Goal: Navigation & Orientation: Find specific page/section

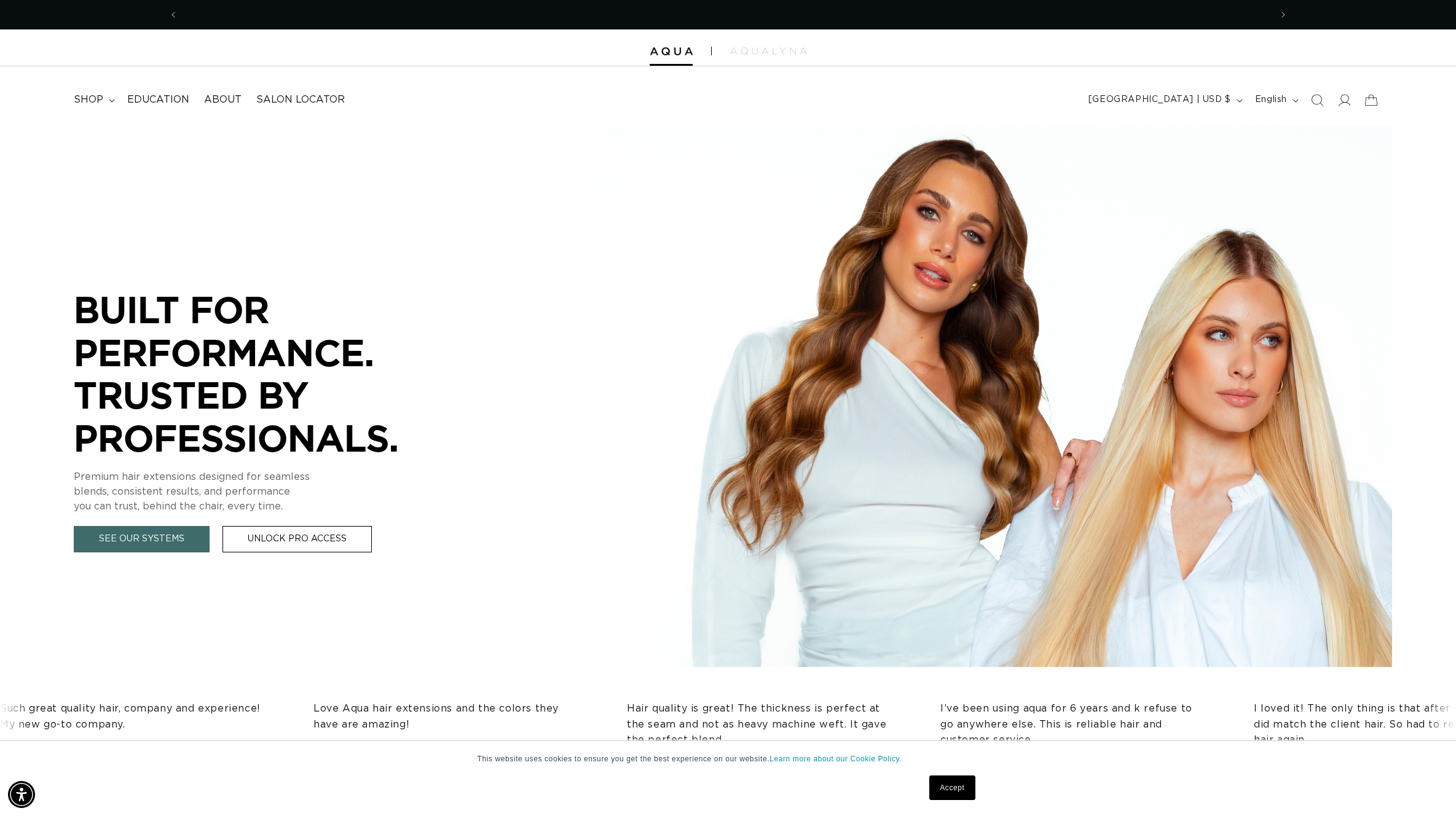
scroll to position [0, 1092]
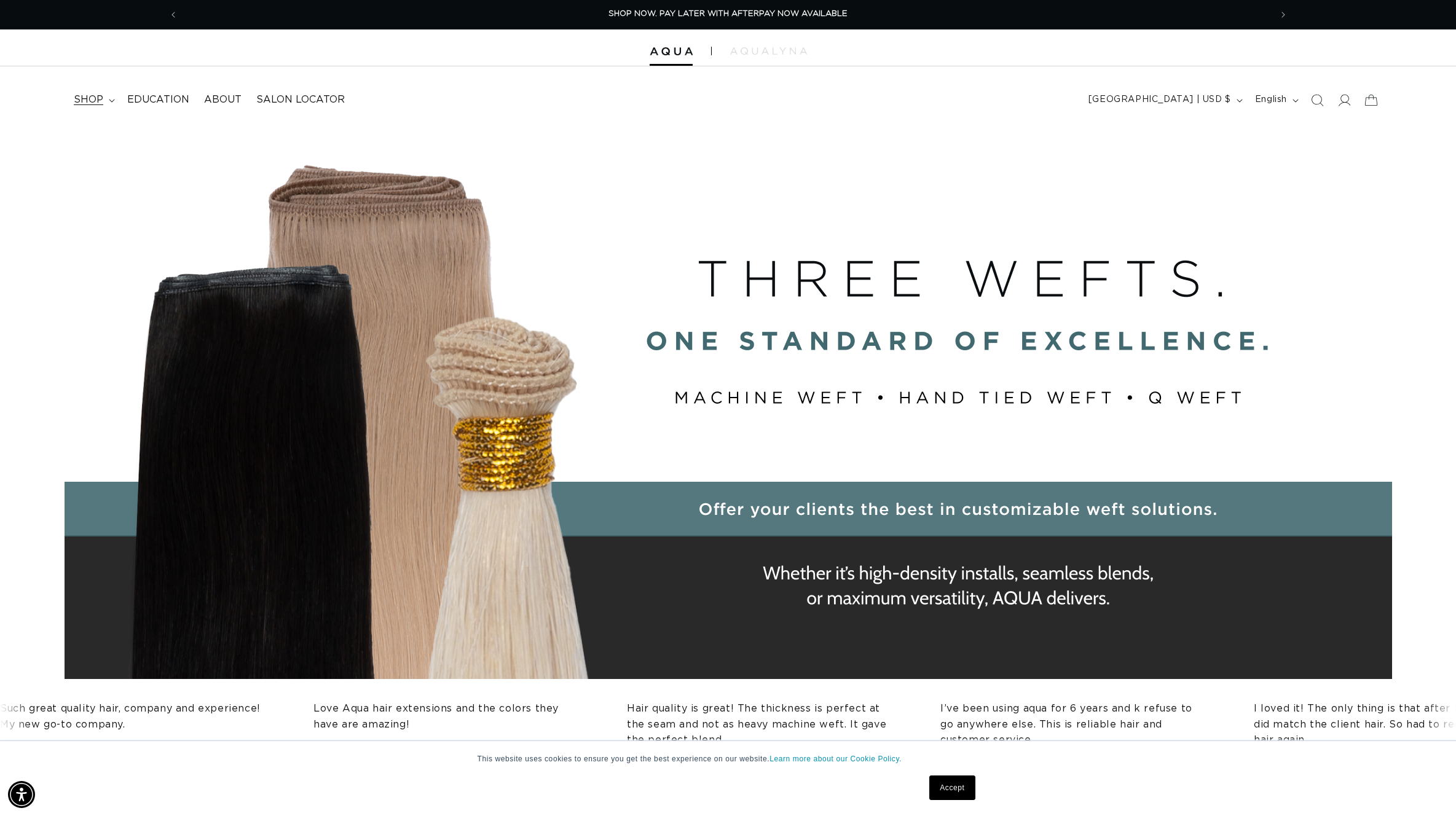
click at [109, 97] on summary "shop" at bounding box center [92, 100] width 53 height 28
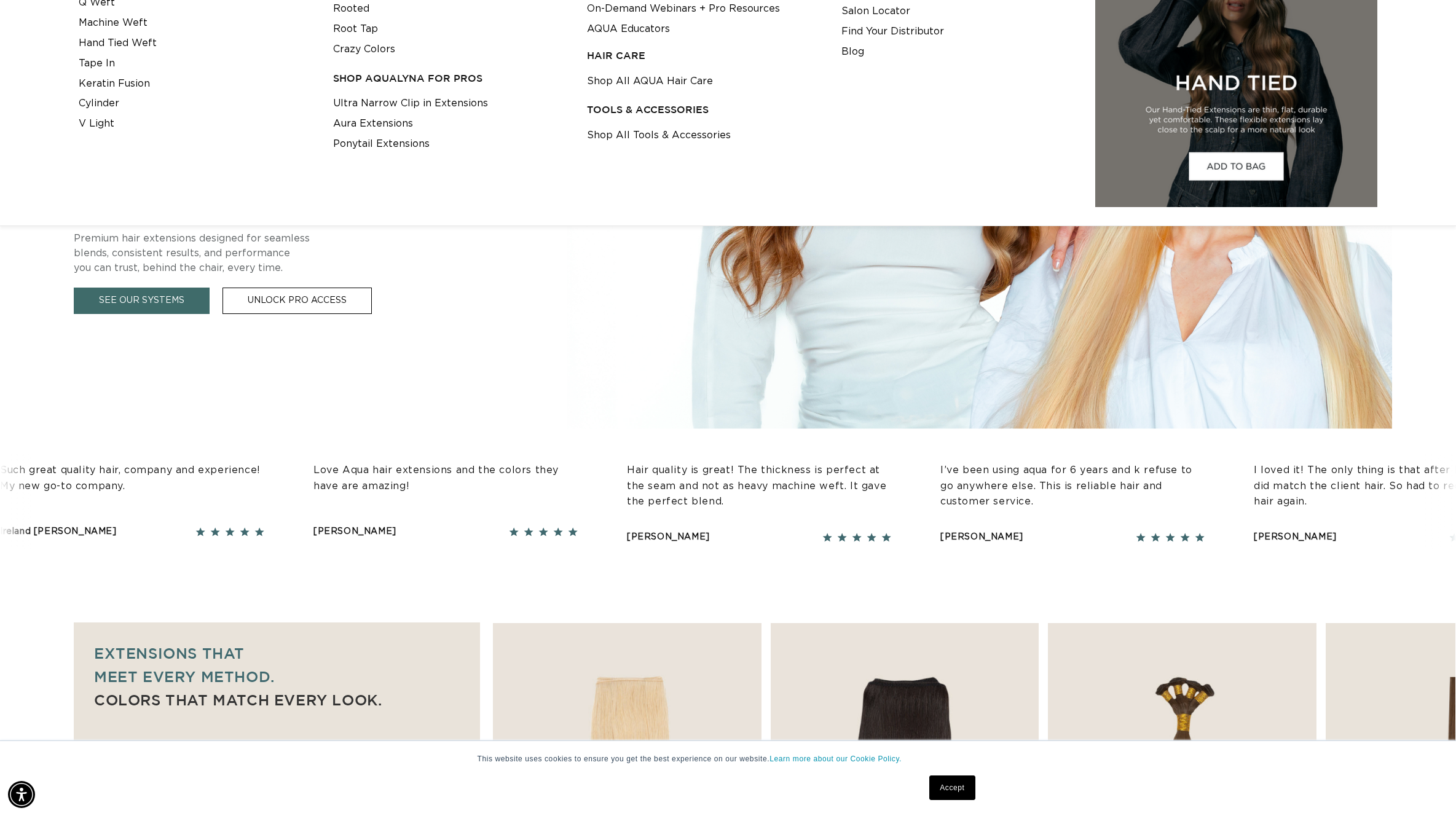
scroll to position [0, 0]
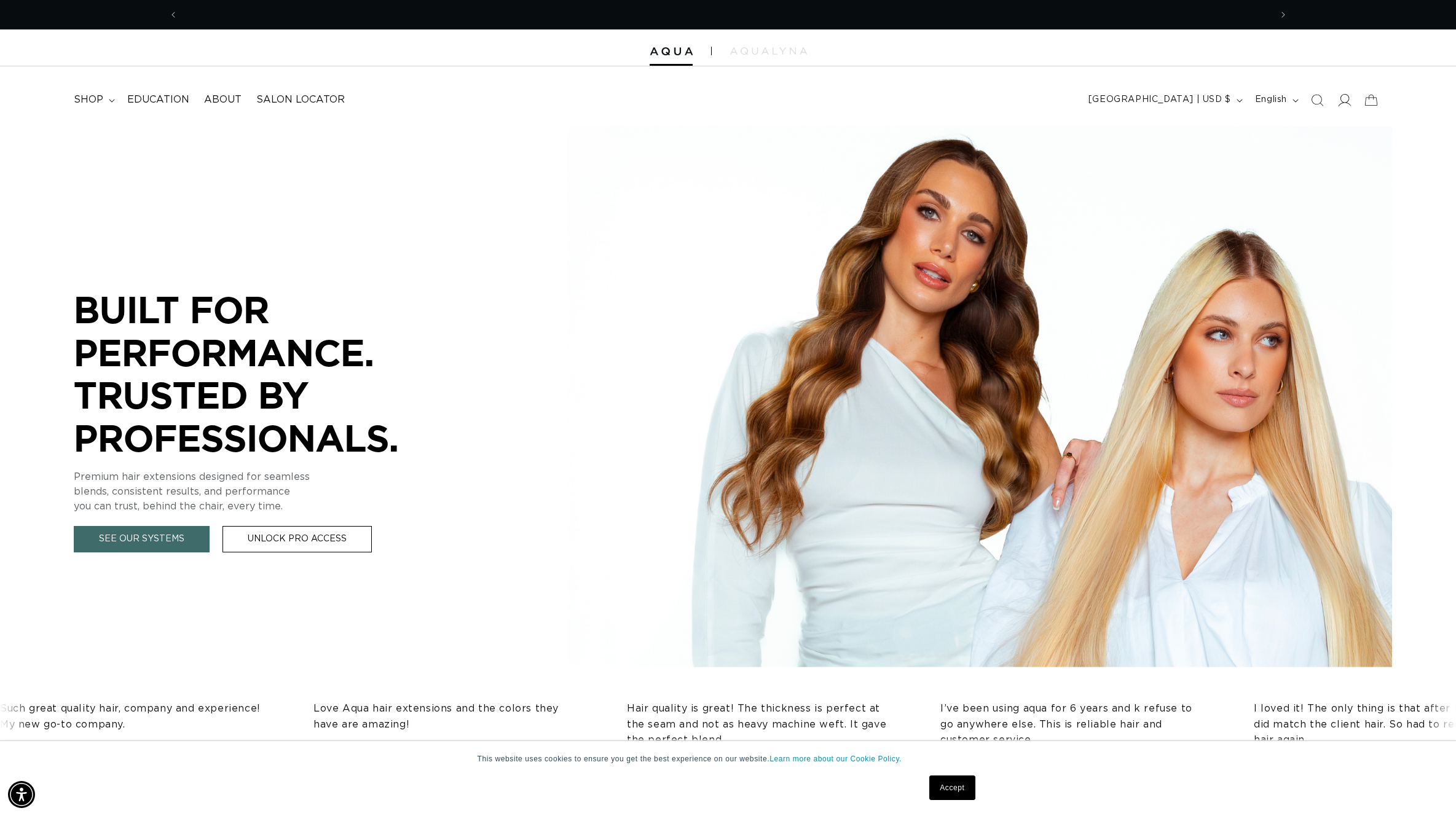
click at [1346, 98] on icon at bounding box center [1343, 99] width 13 height 13
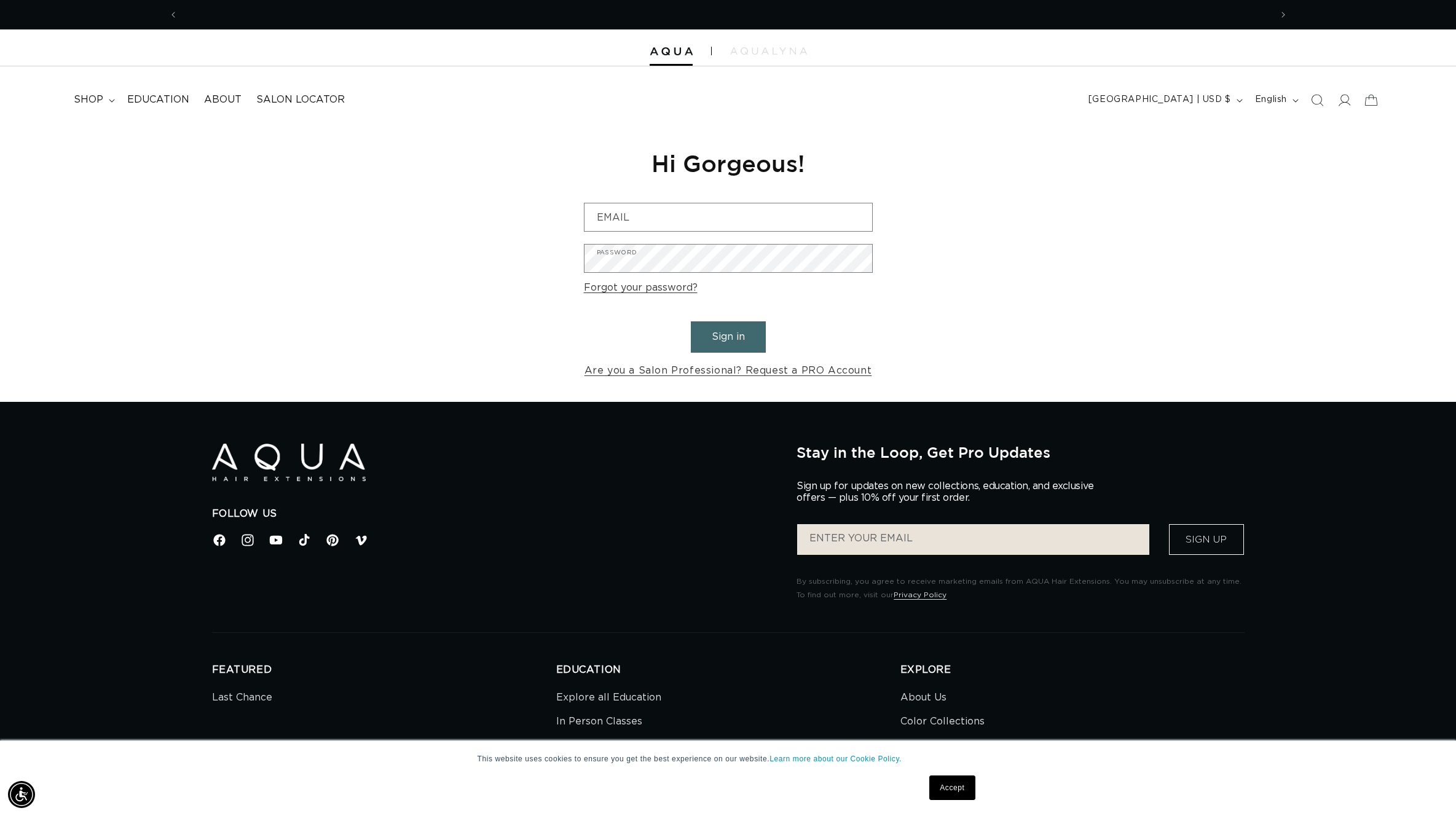
scroll to position [0, 2185]
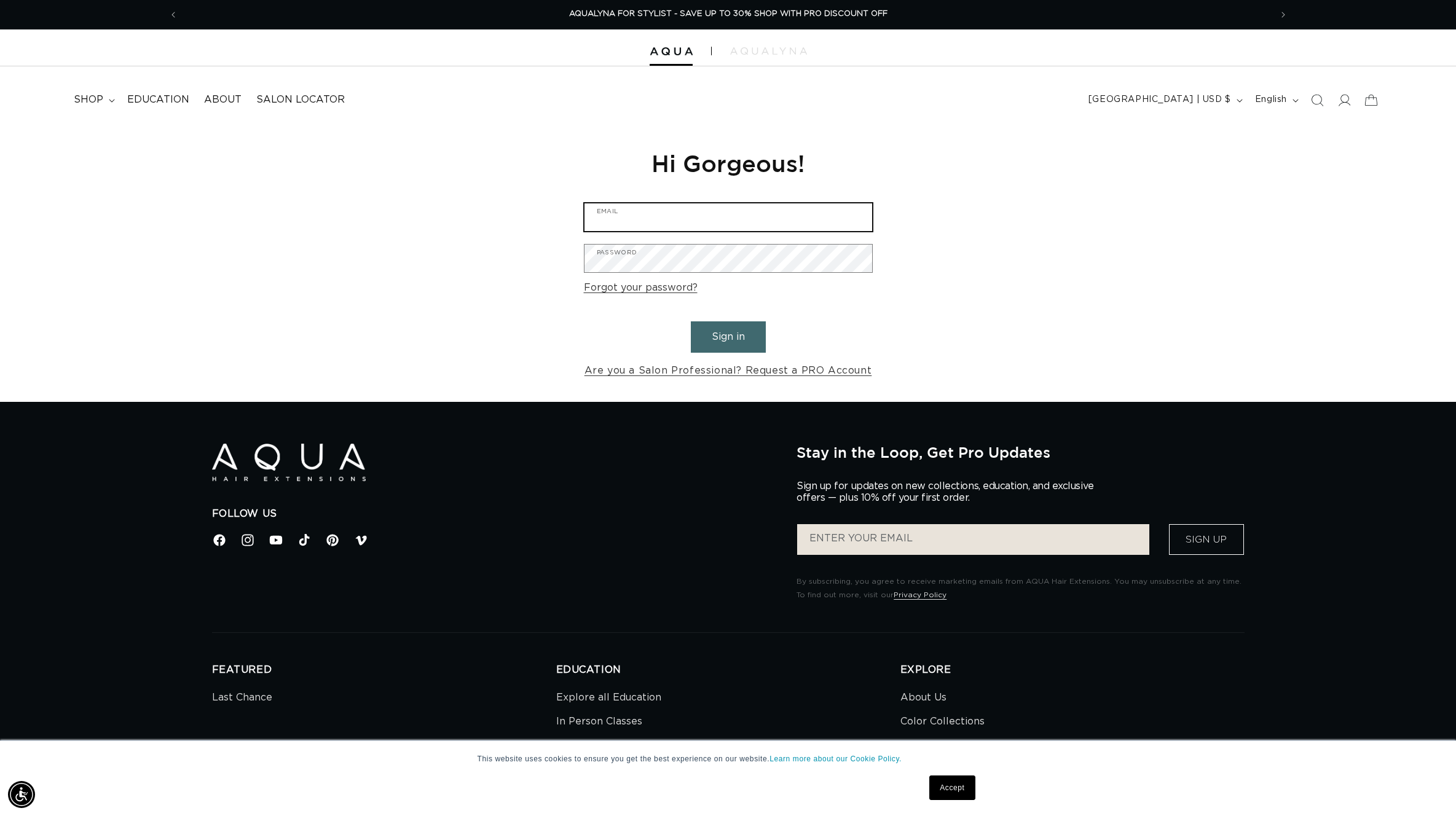
click at [635, 217] on input "Email" at bounding box center [728, 217] width 288 height 28
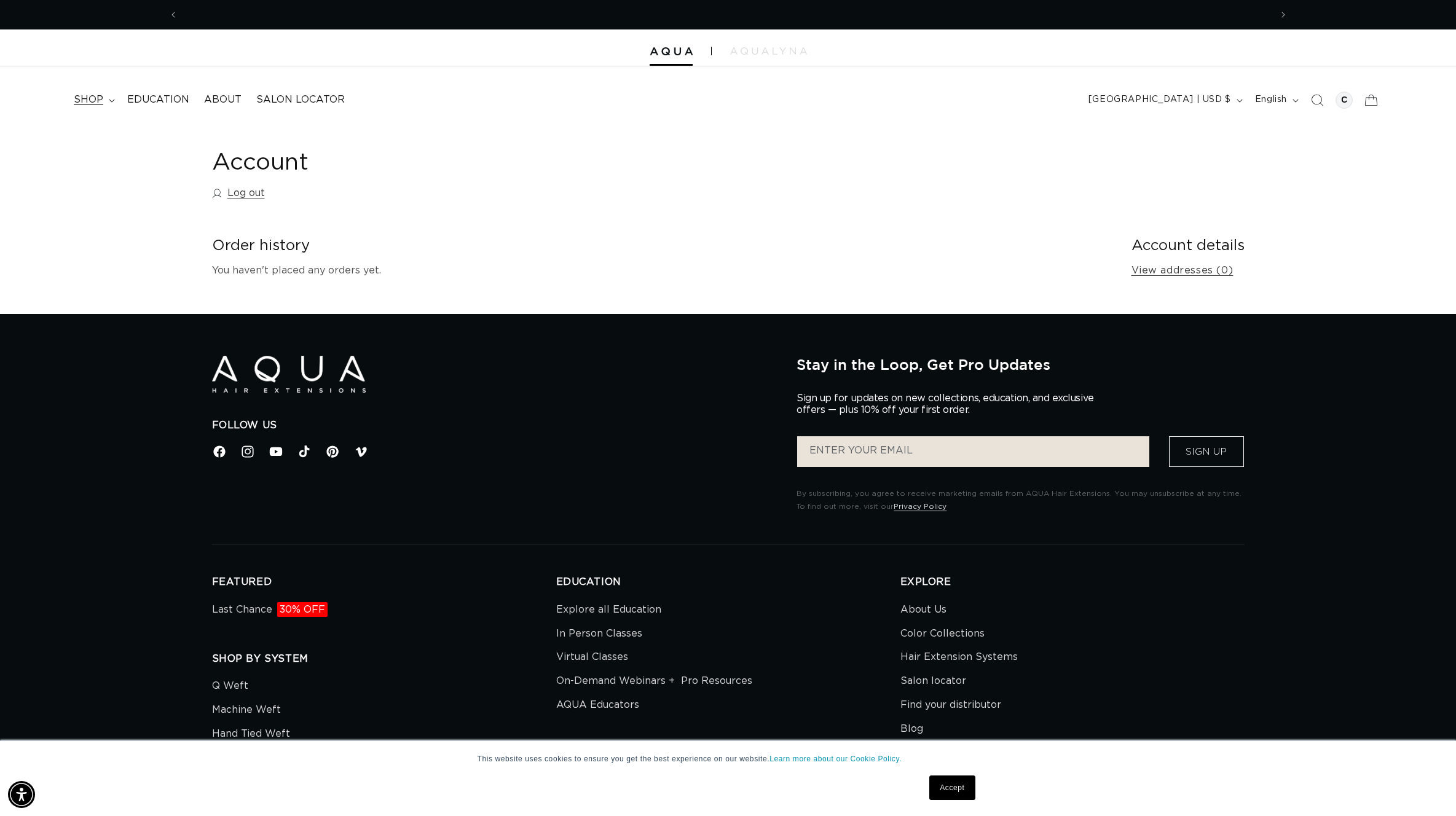
scroll to position [0, 1092]
click at [109, 99] on icon at bounding box center [111, 101] width 6 height 3
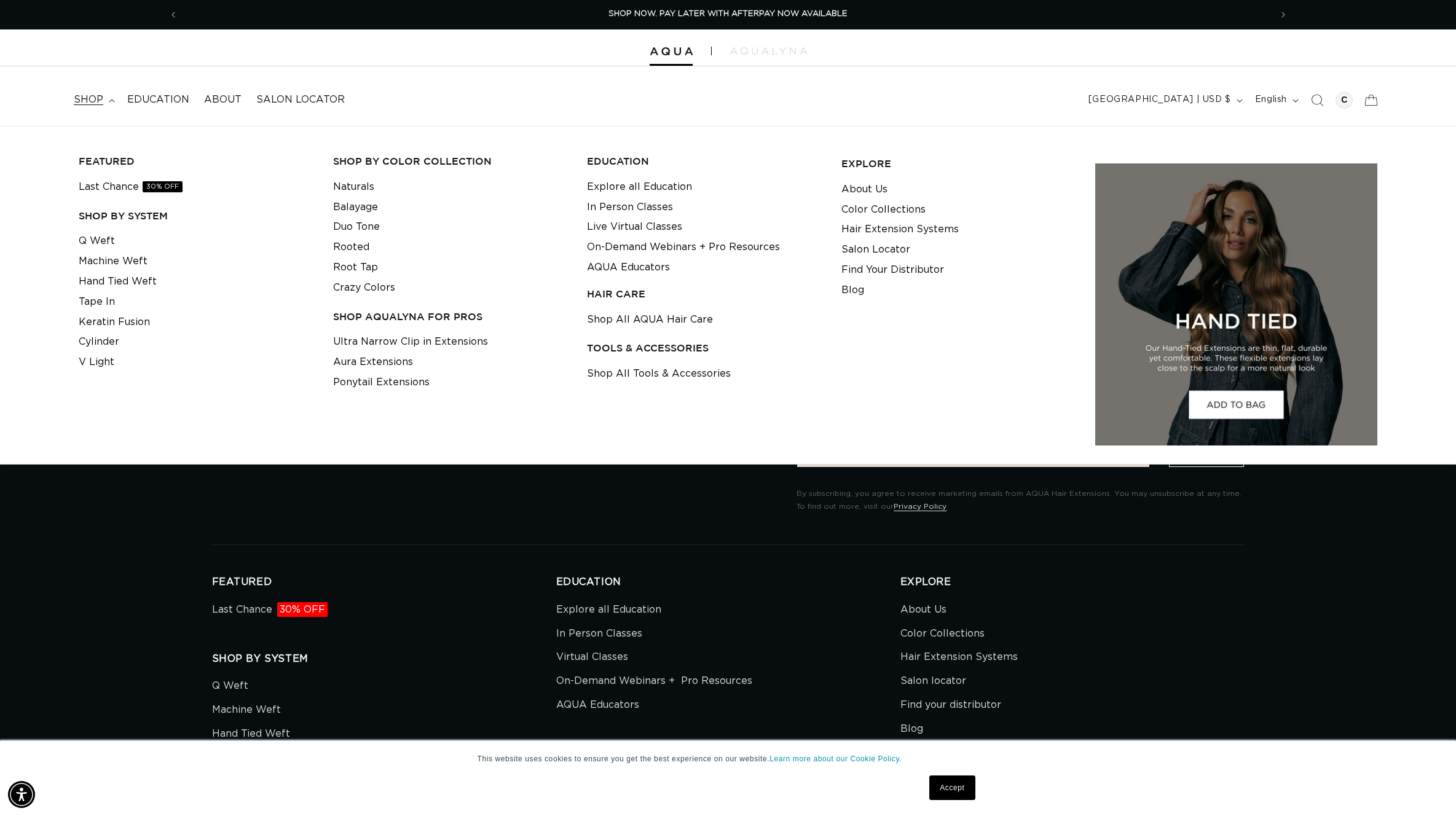
click at [751, 55] on div at bounding box center [728, 48] width 1456 height 37
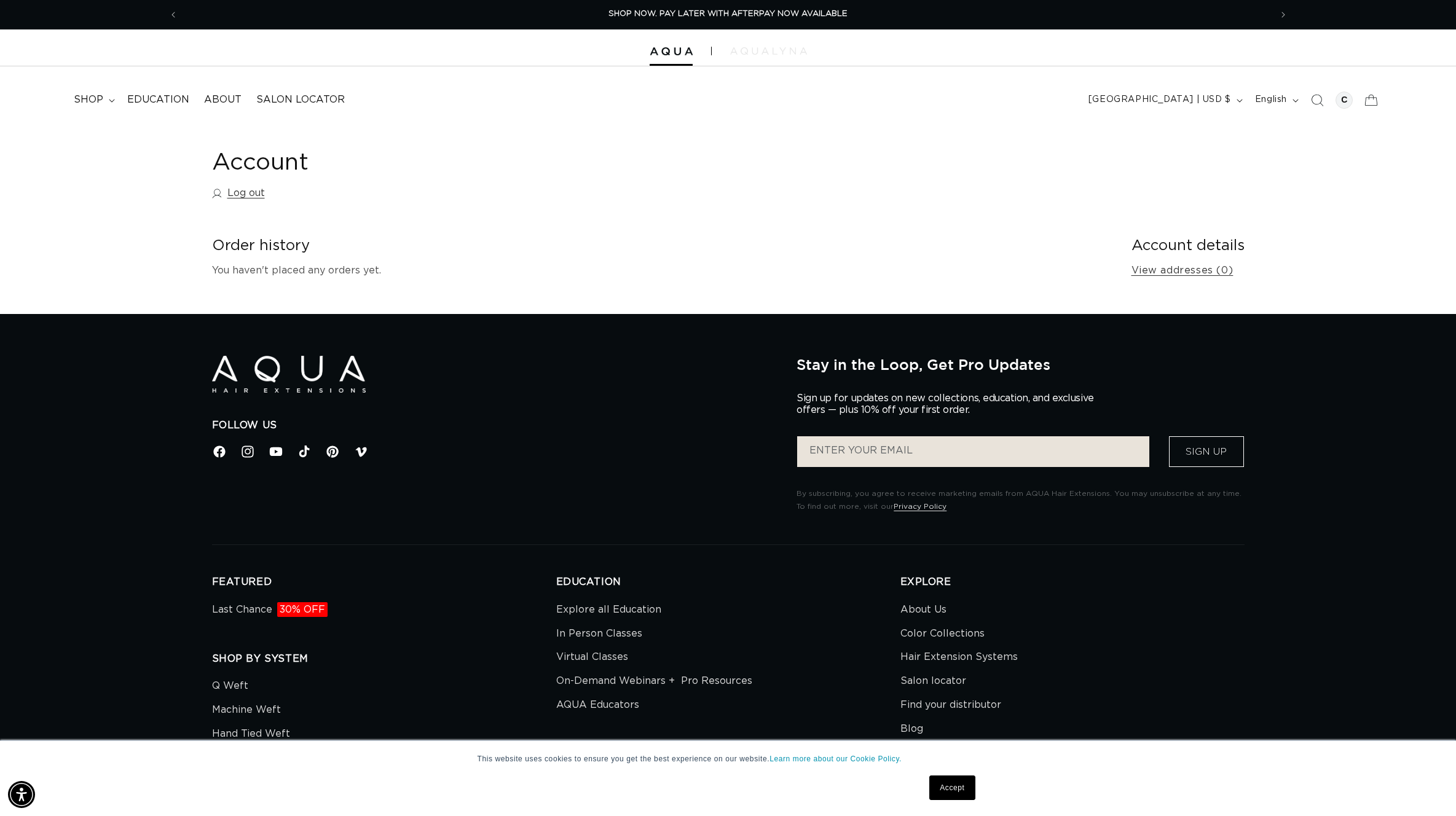
click at [750, 48] on img at bounding box center [768, 50] width 77 height 7
